Goal: Communication & Community: Answer question/provide support

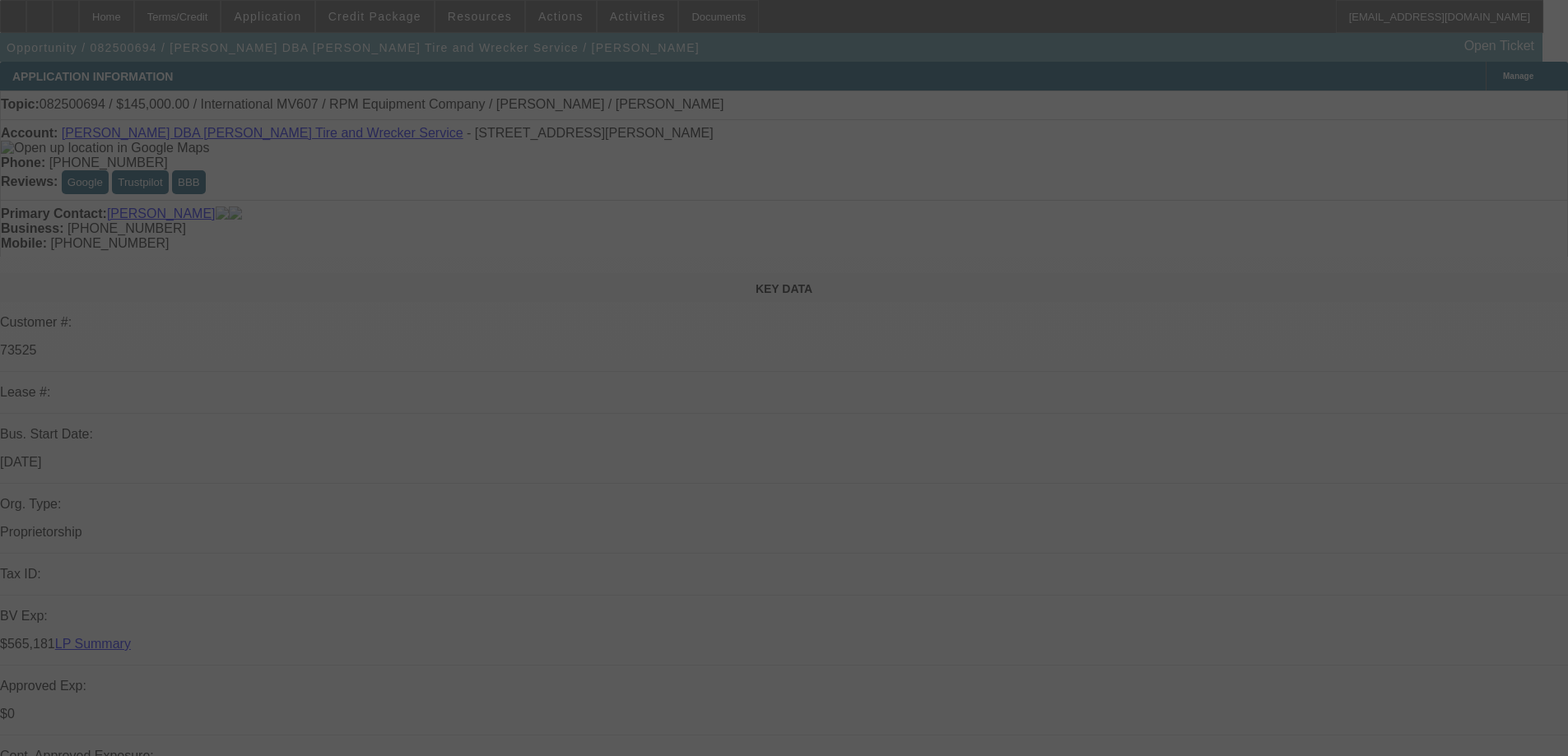
select select "0"
select select "2"
select select "0.1"
select select "4"
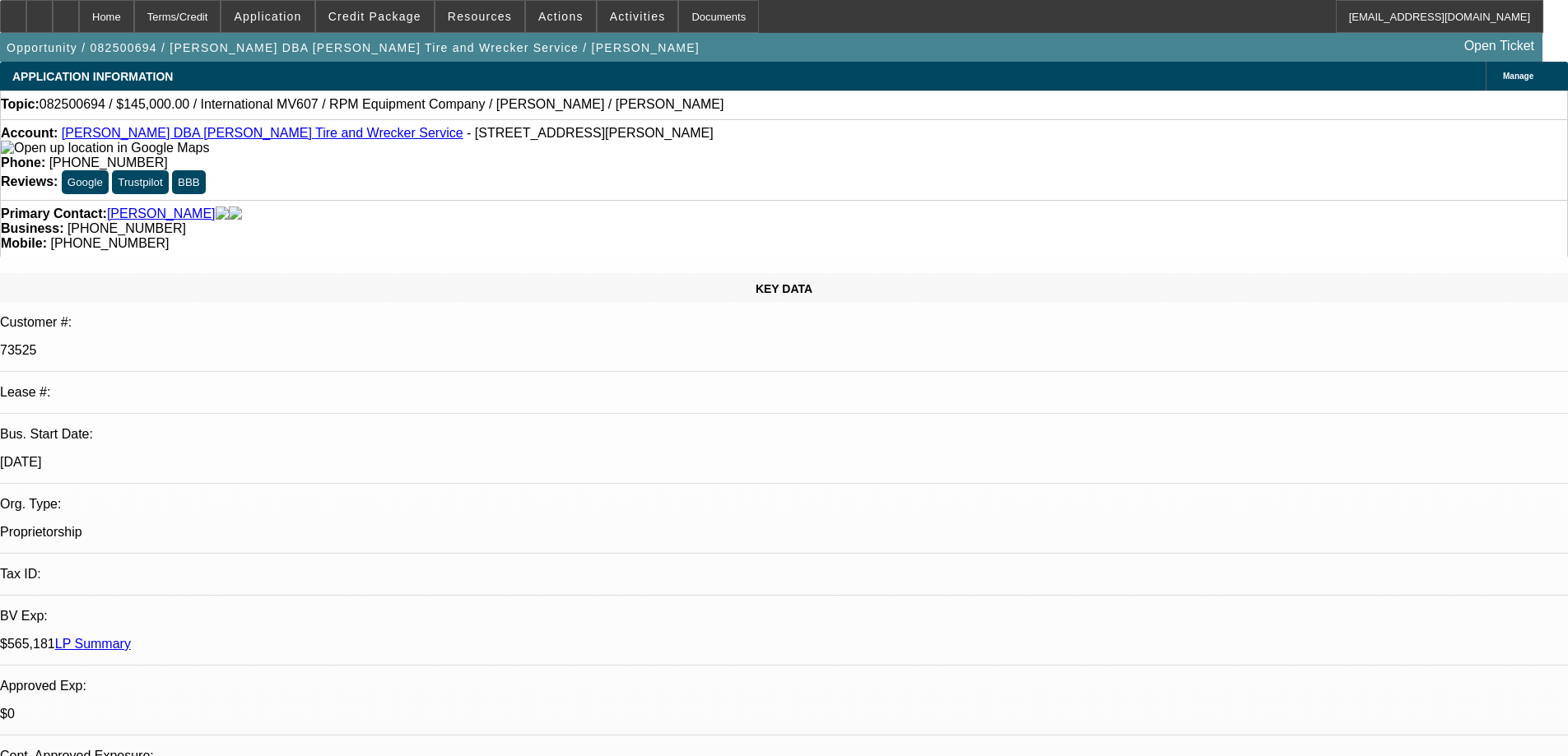
radio input "true"
type textarea "GOOD CUSTOMER PAYS BEACON WELL, GPS FUNCTIONS ON ALL SEALS EXCEPT 07 WHICH IS A…"
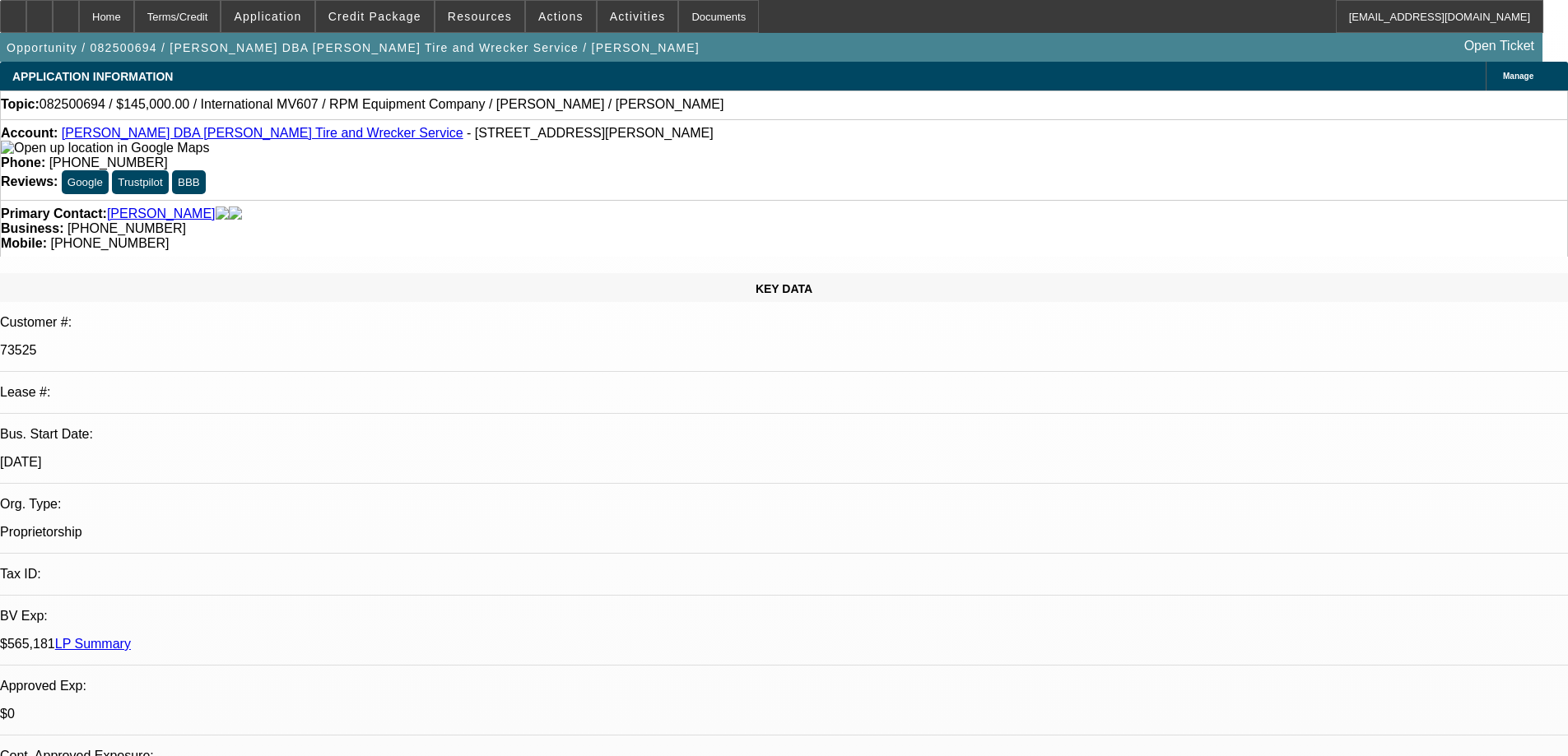
radio input "false"
radio input "true"
